Goal: Leave review/rating

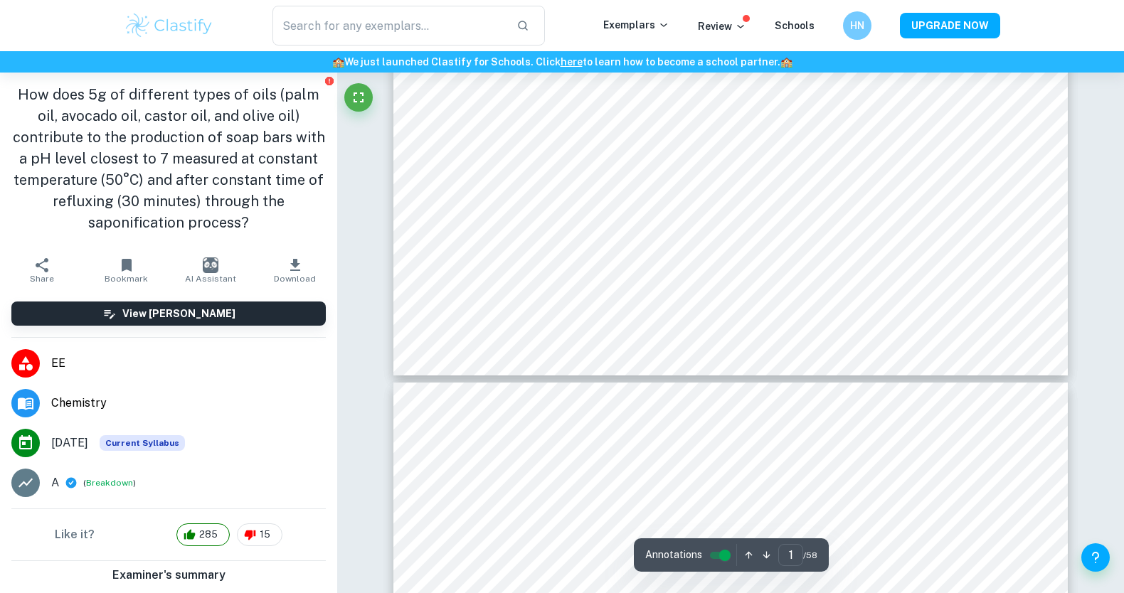
type input "2"
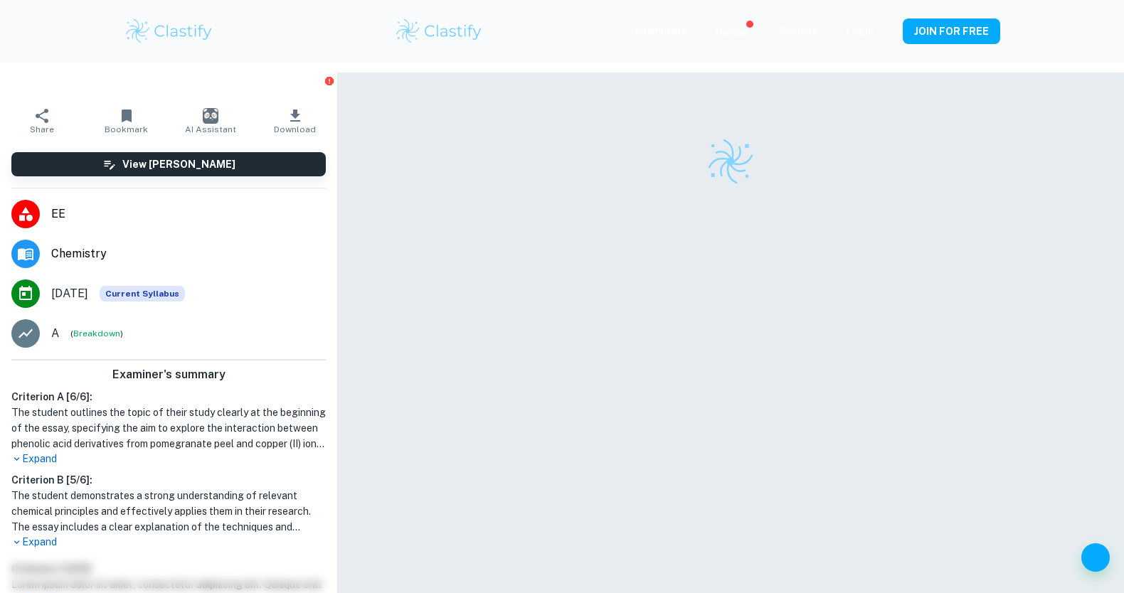
scroll to position [72, 0]
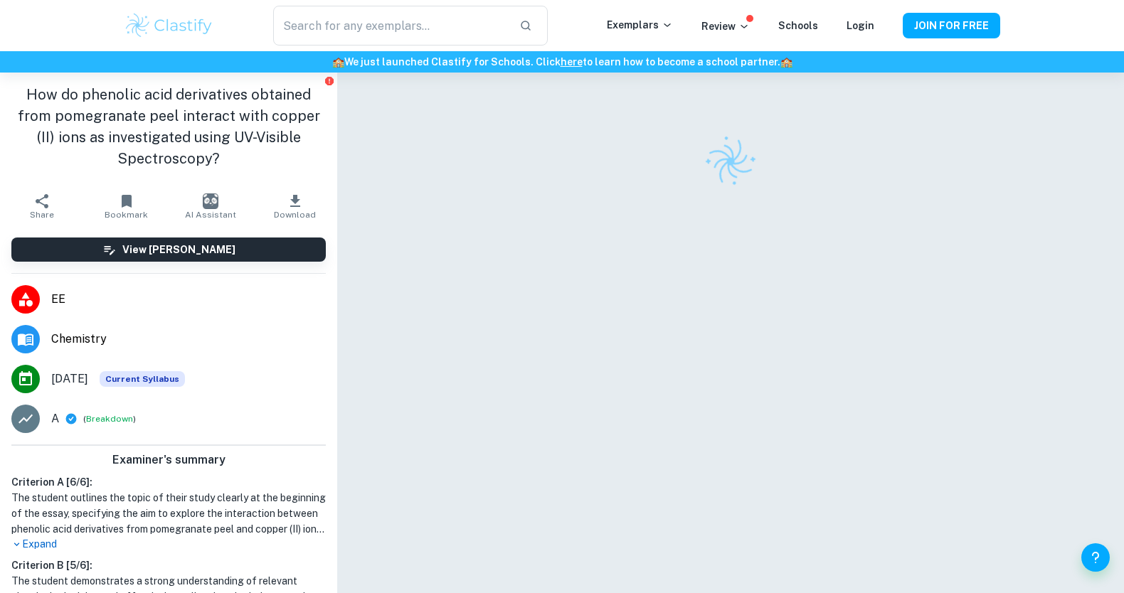
scroll to position [72, 0]
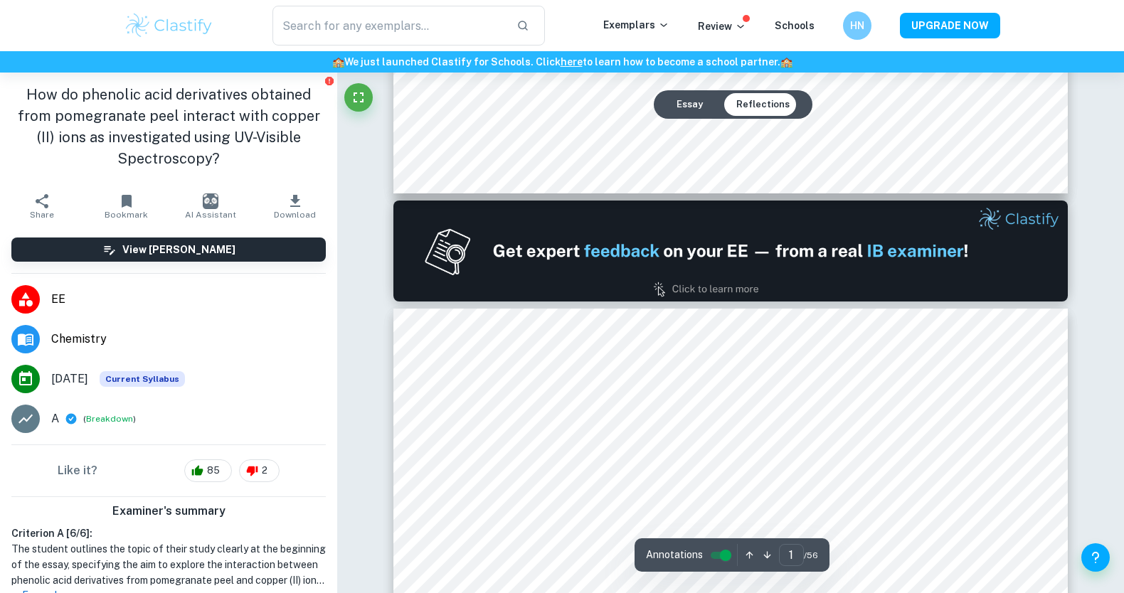
type input "2"
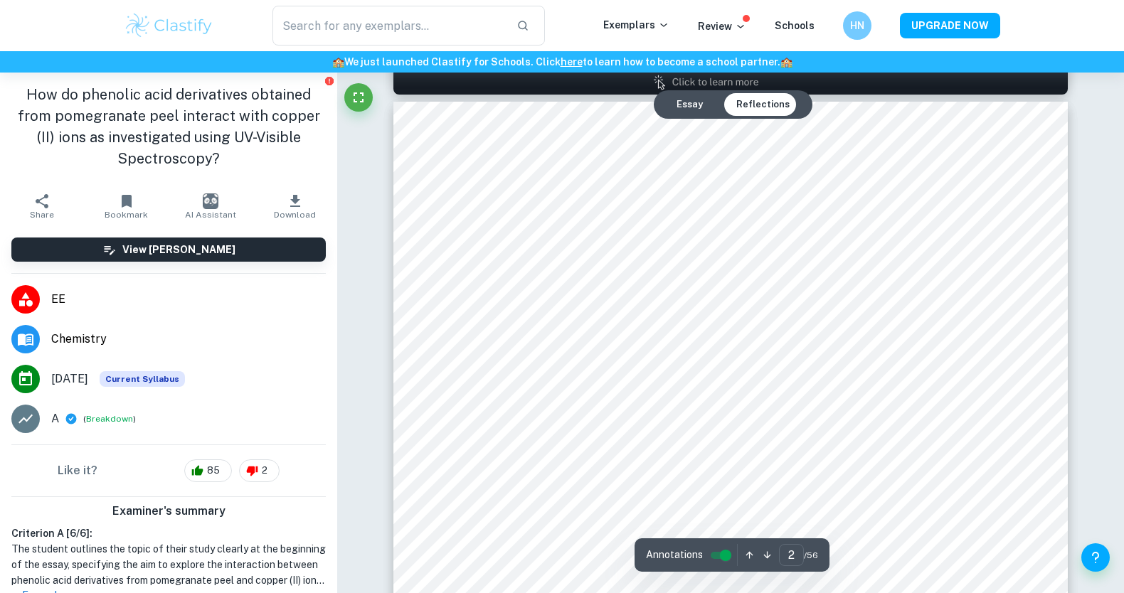
scroll to position [1056, 0]
